Goal: Task Accomplishment & Management: Use online tool/utility

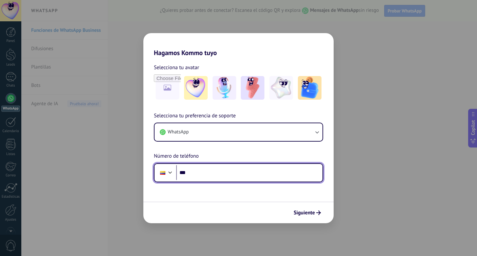
click at [214, 175] on input "***" at bounding box center [249, 172] width 146 height 15
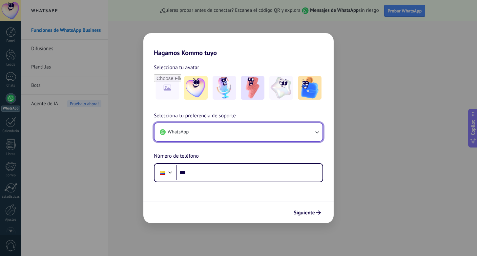
click at [316, 134] on icon "button" at bounding box center [317, 132] width 7 height 7
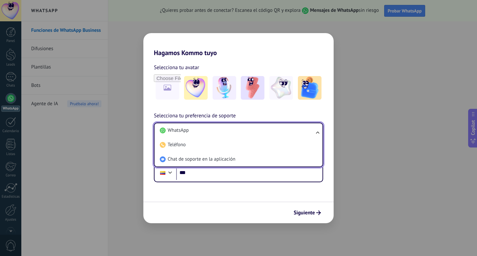
click at [316, 134] on ul "WhatsApp Teléfono Chat de soporte en la aplicación" at bounding box center [238, 145] width 169 height 45
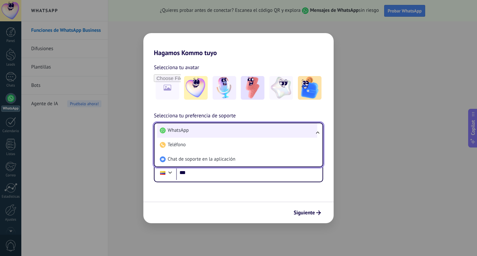
click at [255, 130] on li "WhatsApp" at bounding box center [237, 130] width 160 height 14
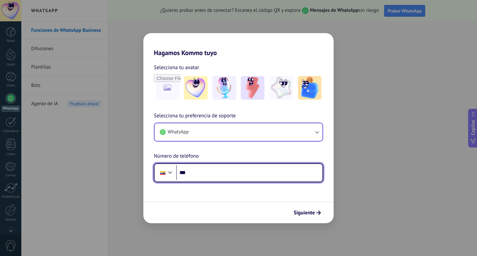
click at [242, 172] on input "***" at bounding box center [249, 172] width 146 height 15
type input "**********"
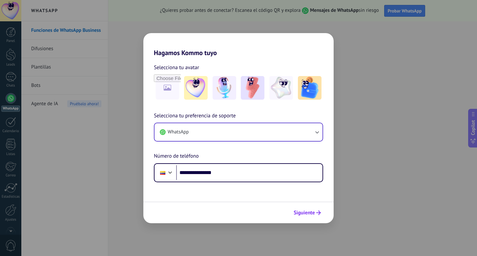
click at [304, 217] on button "Siguiente" at bounding box center [307, 212] width 33 height 11
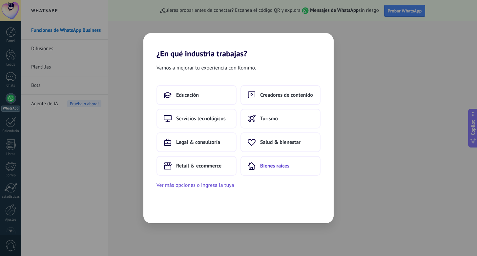
click at [265, 171] on button "Bienes raíces" at bounding box center [280, 166] width 80 height 20
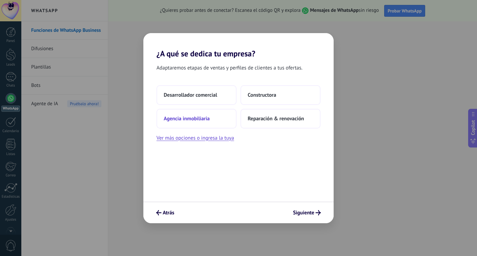
click at [217, 122] on button "Agencia inmobiliaria" at bounding box center [196, 119] width 80 height 20
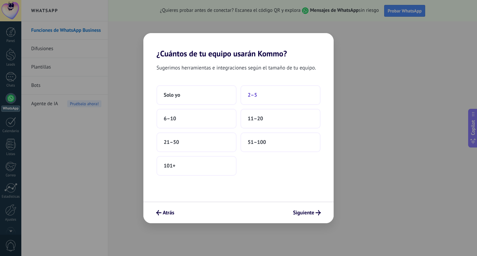
click at [272, 93] on button "2–5" at bounding box center [280, 95] width 80 height 20
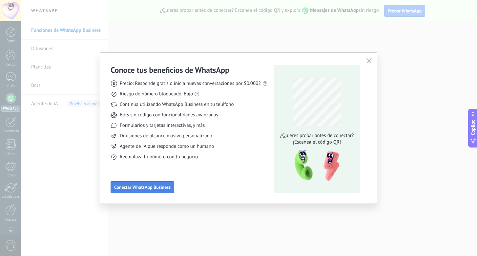
click at [150, 191] on button "Conectar WhatsApp Business" at bounding box center [143, 187] width 64 height 12
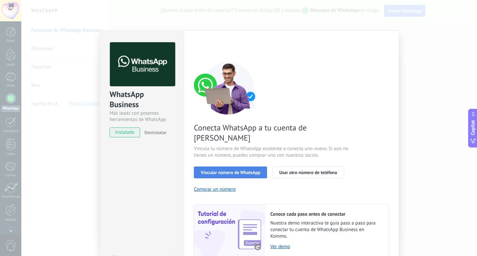
click at [216, 167] on button "Vincular número de WhatsApp" at bounding box center [230, 173] width 73 height 12
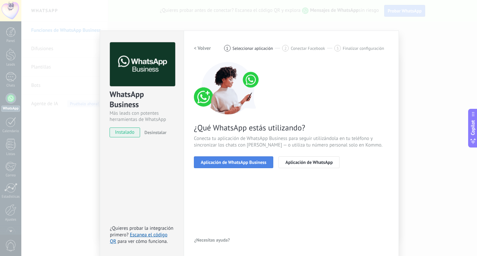
click at [227, 165] on span "Aplicación de WhatsApp Business" at bounding box center [234, 162] width 66 height 5
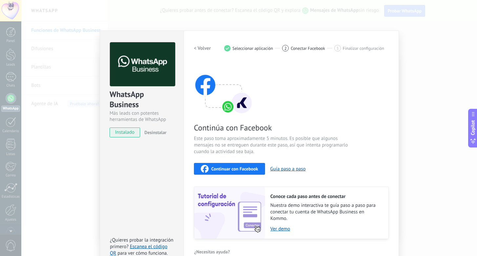
click at [242, 169] on span "Continuar con Facebook" at bounding box center [234, 169] width 47 height 5
click at [199, 49] on h2 "< Volver" at bounding box center [202, 48] width 17 height 6
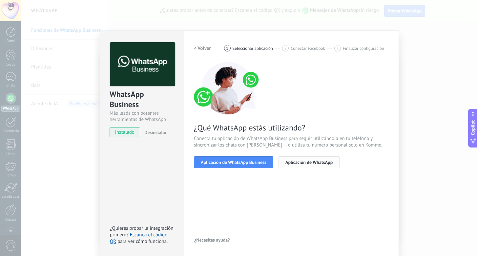
click at [309, 165] on span "Aplicación de WhatsApp" at bounding box center [308, 162] width 47 height 5
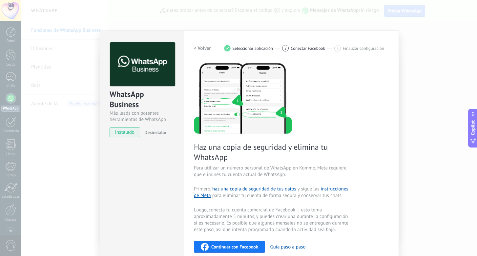
click at [200, 46] on h2 "< Volver" at bounding box center [202, 48] width 17 height 6
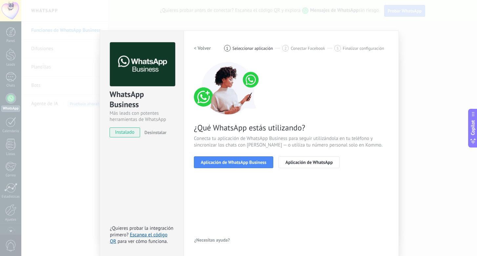
click at [200, 49] on h2 "< Volver" at bounding box center [202, 48] width 17 height 6
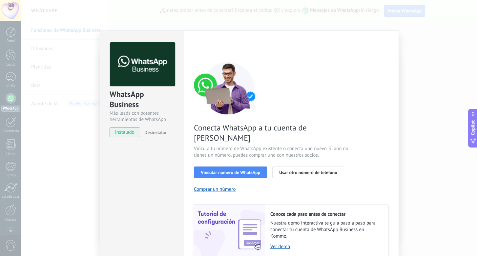
scroll to position [20, 0]
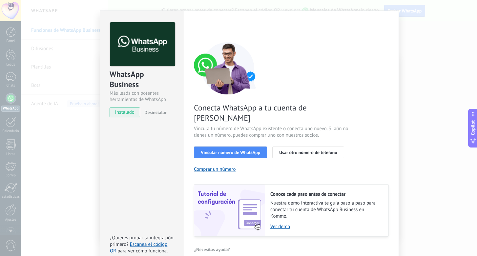
click at [110, 12] on div "WhatsApp Business Más leads con potentes herramientas de WhatsApp instalado Des…" at bounding box center [142, 67] width 84 height 112
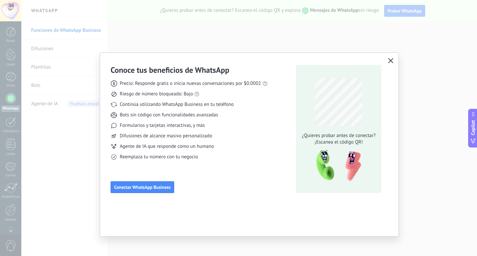
scroll to position [0, 0]
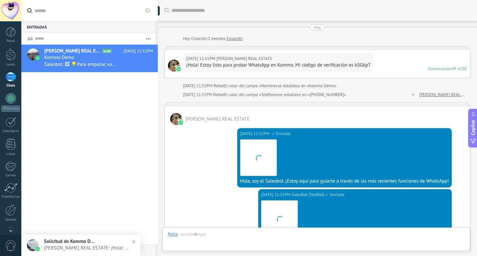
scroll to position [10, 0]
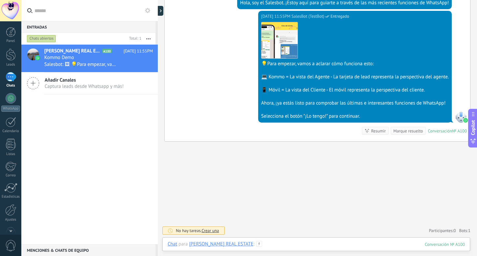
click at [257, 245] on div at bounding box center [316, 251] width 297 height 20
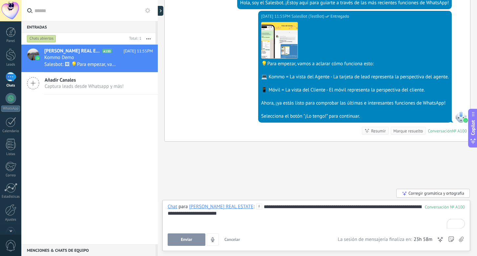
click at [191, 246] on div "**********" at bounding box center [316, 225] width 308 height 51
click at [192, 241] on span "Enviar" at bounding box center [186, 239] width 11 height 5
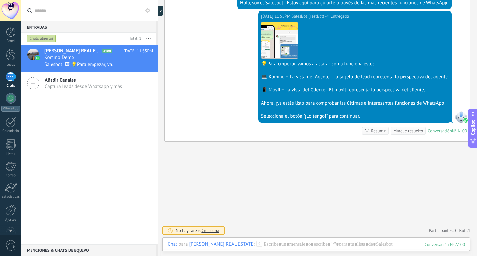
scroll to position [216, 0]
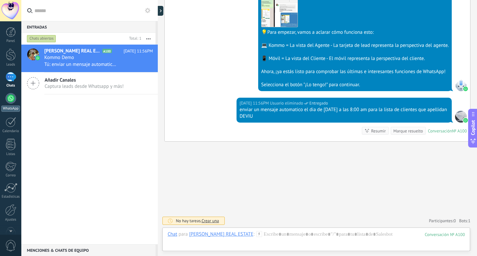
click at [15, 101] on link "WhatsApp" at bounding box center [10, 102] width 21 height 19
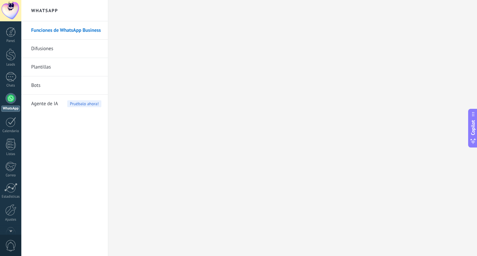
click at [74, 36] on link "Funciones de WhatsApp Business" at bounding box center [66, 30] width 70 height 18
click at [8, 77] on div "1" at bounding box center [11, 77] width 10 height 10
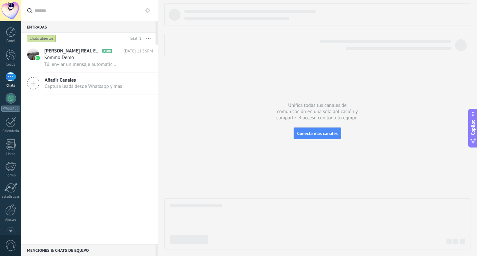
click at [112, 92] on div "Añadir Canales Captura leads desde Whatsapp y más!" at bounding box center [89, 83] width 136 height 22
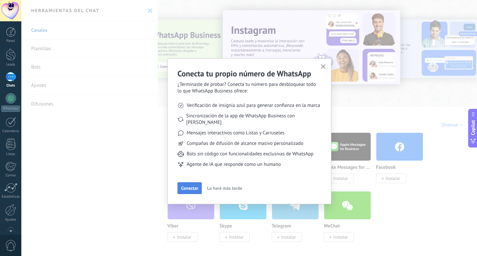
click at [190, 186] on span "Conectar" at bounding box center [189, 188] width 17 height 5
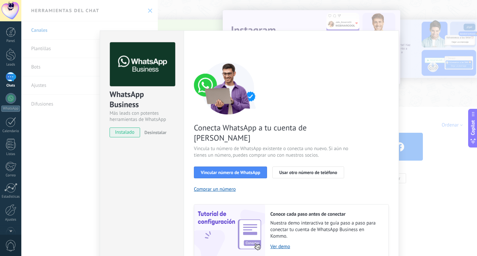
click at [135, 134] on span "instalado" at bounding box center [125, 133] width 30 height 10
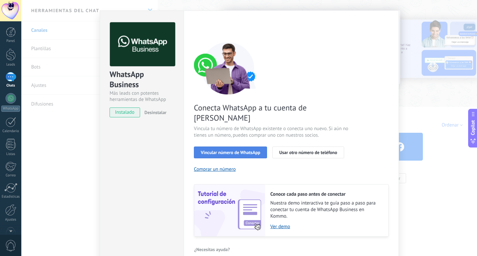
click at [243, 150] on span "Vincular número de WhatsApp" at bounding box center [230, 152] width 59 height 5
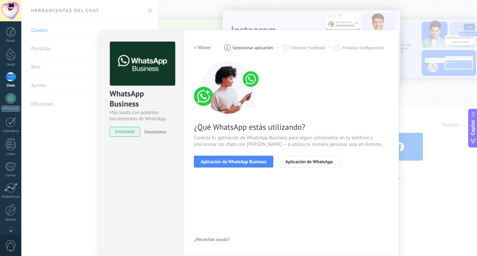
scroll to position [1, 0]
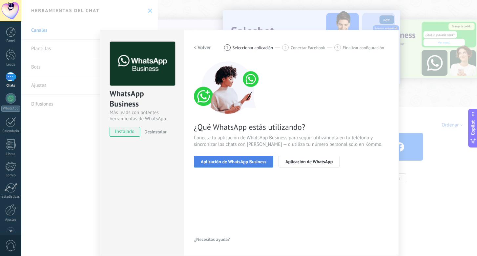
click at [236, 166] on button "Aplicación de WhatsApp Business" at bounding box center [233, 162] width 79 height 12
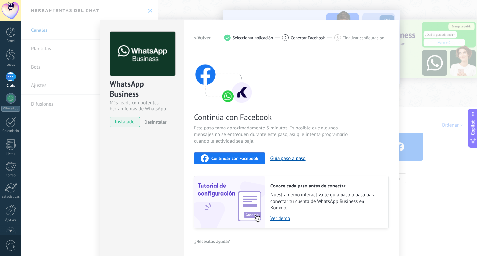
scroll to position [12, 0]
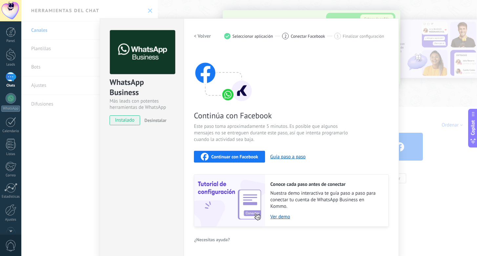
click at [235, 155] on span "Continuar con Facebook" at bounding box center [234, 157] width 47 height 5
click at [243, 156] on span "Continuar con Facebook" at bounding box center [234, 157] width 47 height 5
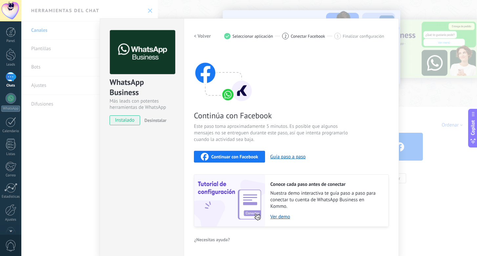
click at [227, 157] on span "Continuar con Facebook" at bounding box center [234, 157] width 47 height 5
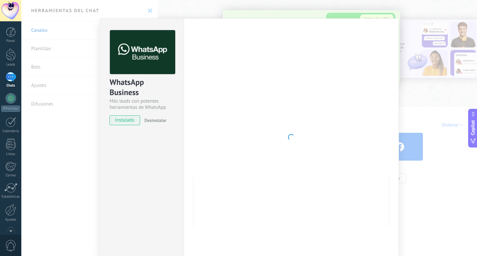
scroll to position [0, 0]
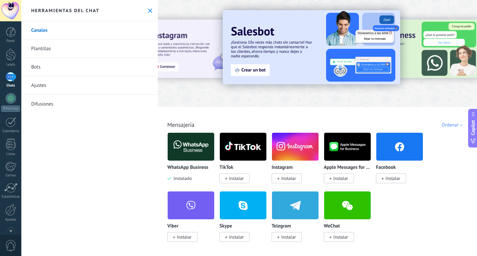
click at [178, 151] on img at bounding box center [191, 147] width 47 height 32
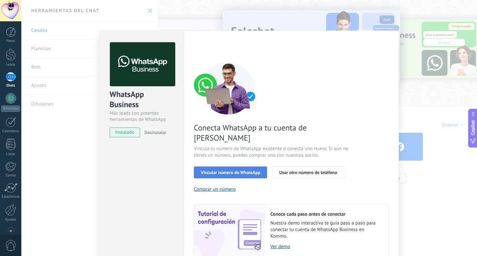
click at [233, 170] on span "Vincular número de WhatsApp" at bounding box center [230, 172] width 59 height 5
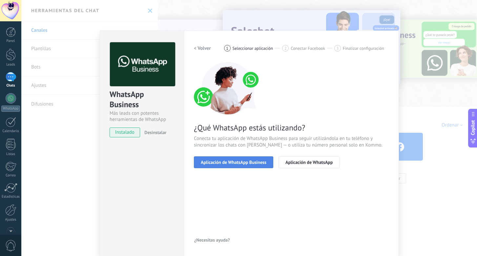
click at [240, 166] on button "Aplicación de WhatsApp Business" at bounding box center [233, 162] width 79 height 12
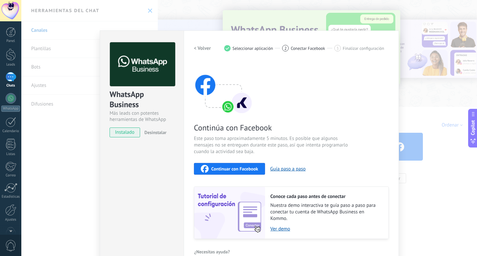
click at [237, 171] on span "Continuar con Facebook" at bounding box center [234, 169] width 47 height 5
